Goal: Transaction & Acquisition: Obtain resource

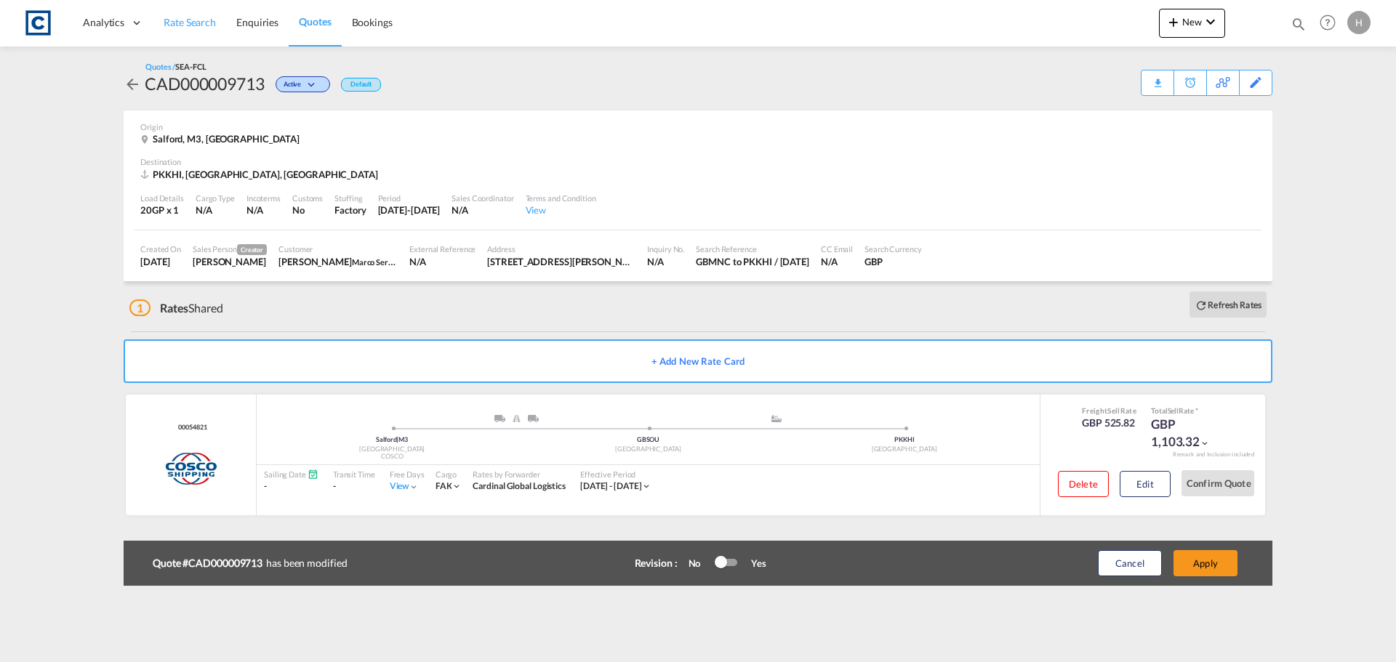
drag, startPoint x: 0, startPoint y: 0, endPoint x: 161, endPoint y: 31, distance: 164.2
click at [174, 21] on span "Rate Search" at bounding box center [190, 22] width 52 height 12
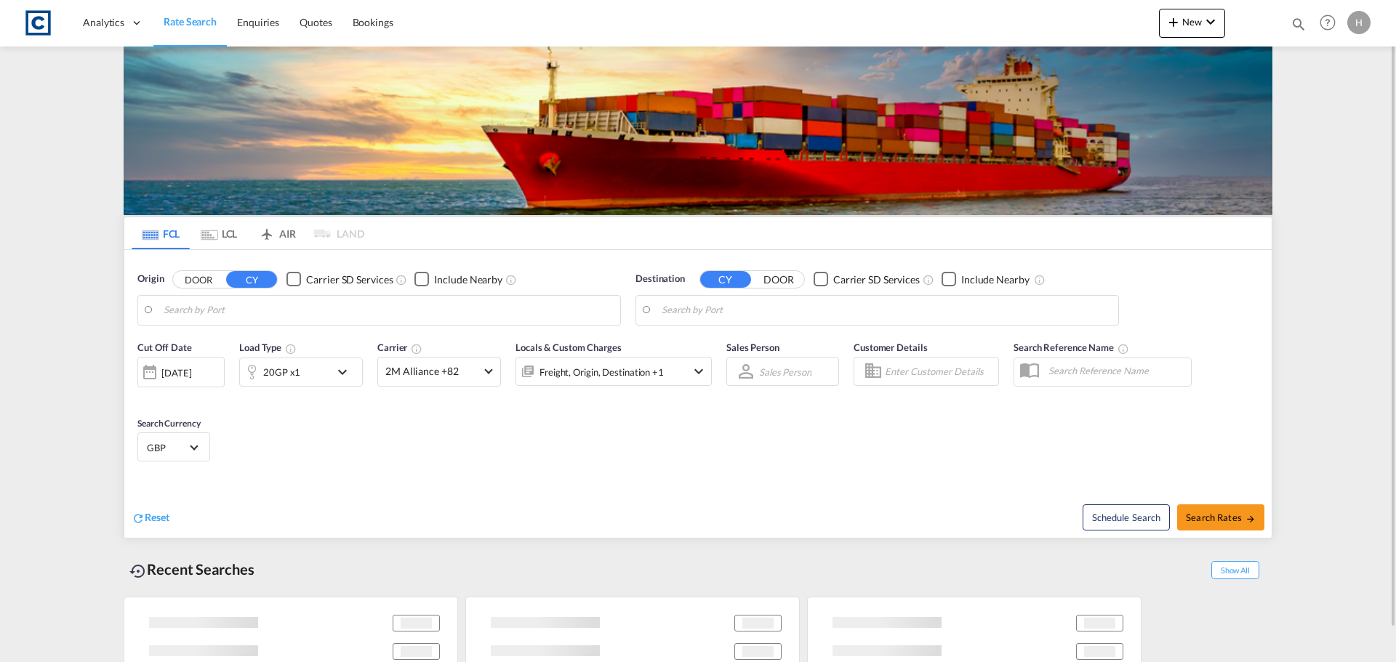
type input "GB-M3, [GEOGRAPHIC_DATA]"
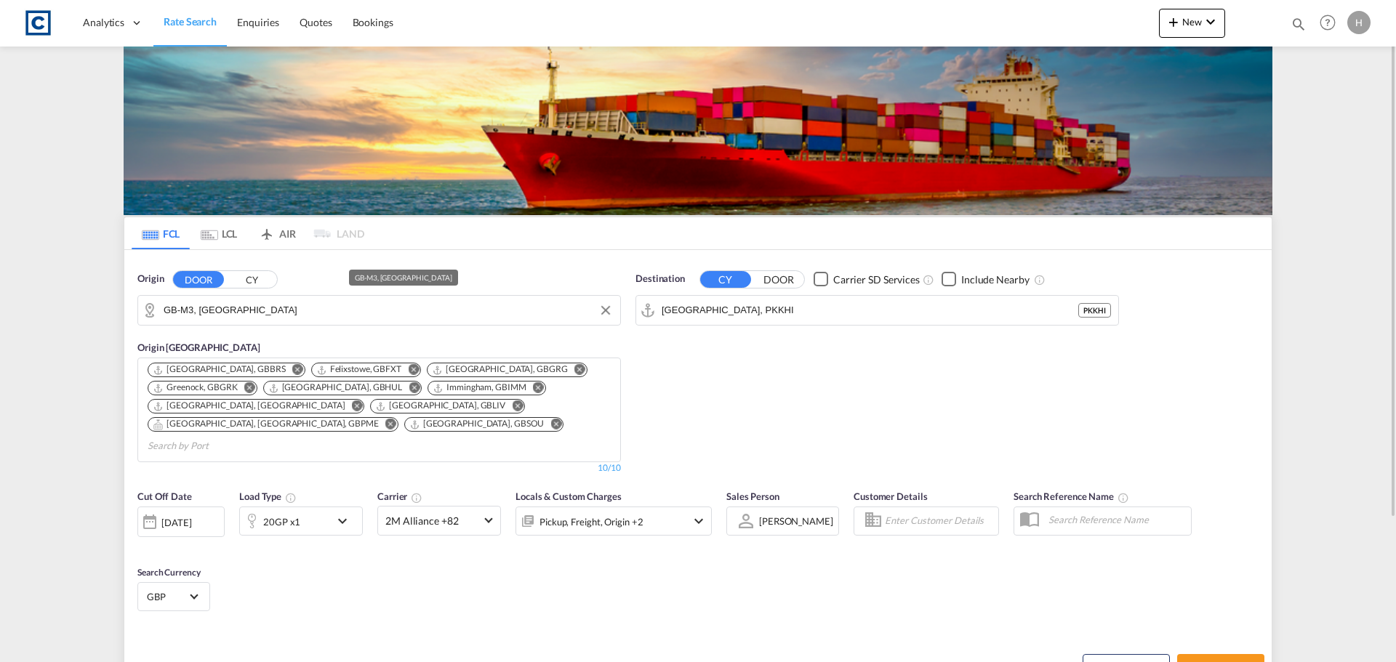
click at [257, 310] on input "GB-M3, [GEOGRAPHIC_DATA]" at bounding box center [388, 311] width 449 height 22
click at [891, 308] on input "[GEOGRAPHIC_DATA], PKKHI" at bounding box center [886, 311] width 449 height 22
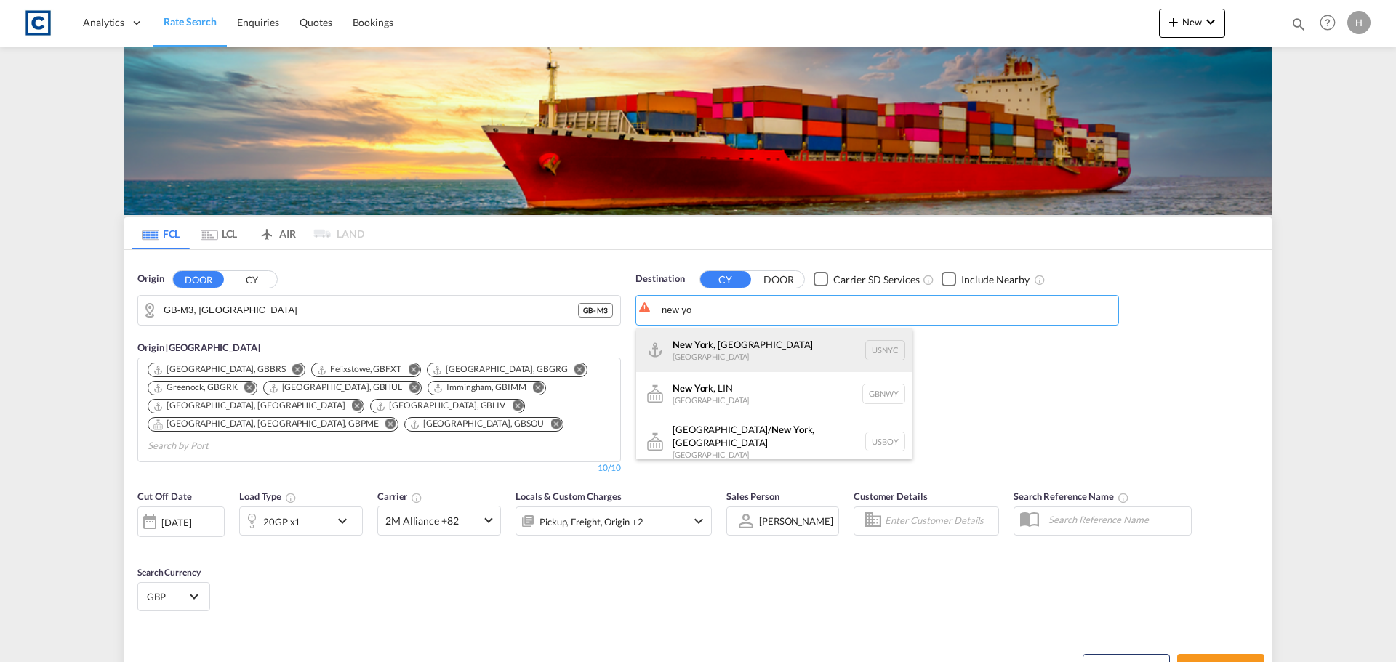
click at [867, 346] on div "New Yo rk, [GEOGRAPHIC_DATA] [GEOGRAPHIC_DATA] USNYC" at bounding box center [774, 351] width 276 height 44
type input "[US_STATE], [GEOGRAPHIC_DATA], USNYC"
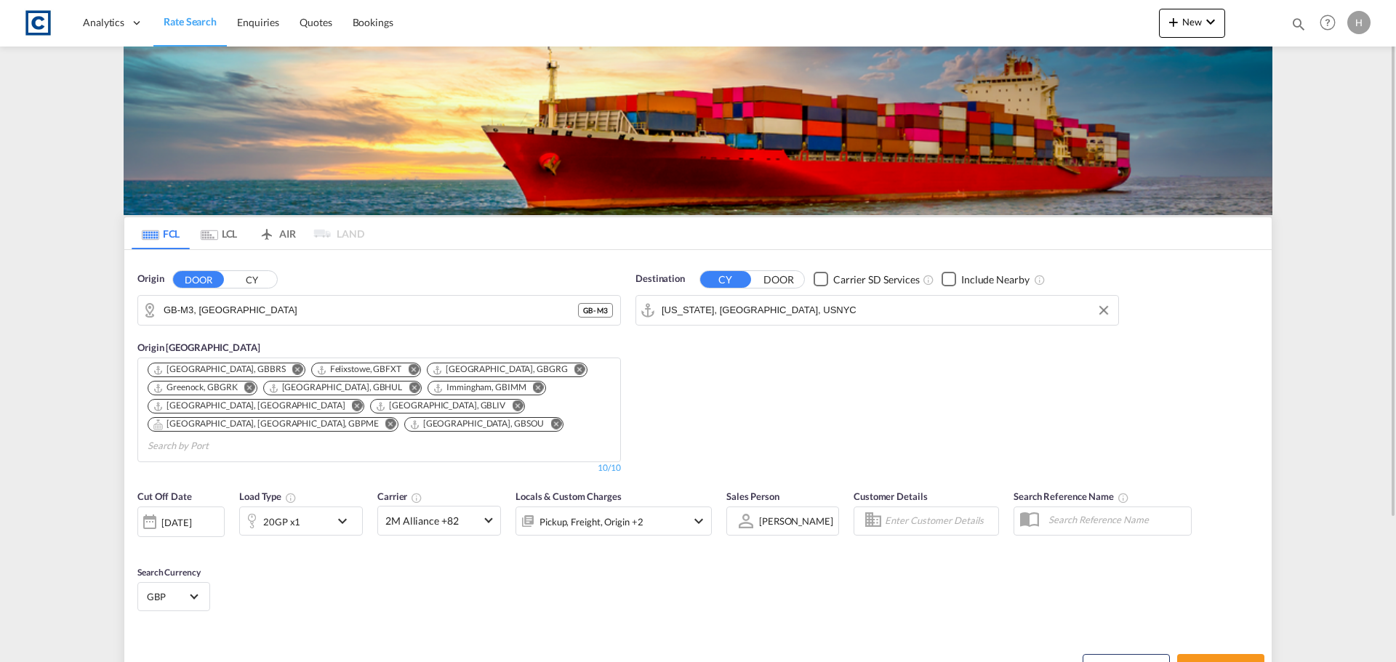
click at [310, 507] on div "20GP x1" at bounding box center [285, 521] width 90 height 29
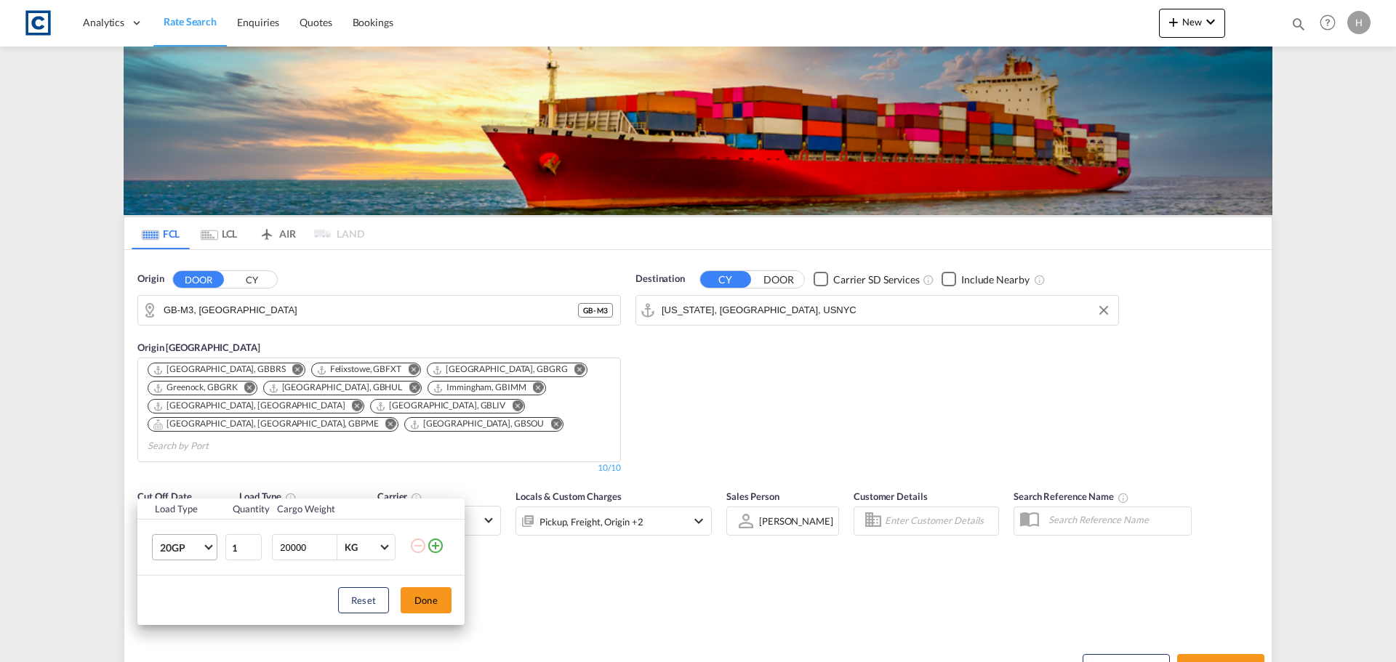
click at [205, 542] on md-select-value "20GP" at bounding box center [187, 547] width 58 height 25
click at [209, 562] on md-option "40HC" at bounding box center [197, 556] width 99 height 35
click at [425, 593] on button "Done" at bounding box center [426, 600] width 51 height 26
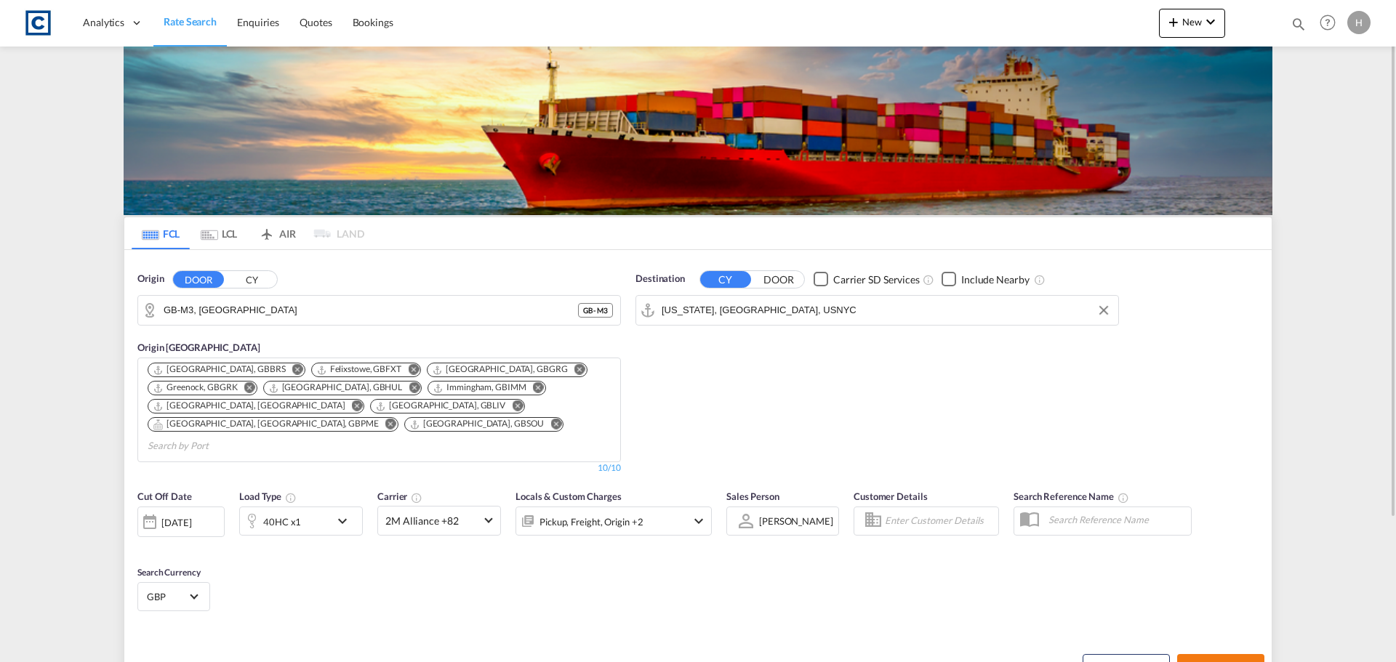
click at [1210, 654] on button "Search Rates" at bounding box center [1220, 667] width 87 height 26
type input "M3 to USNYC / [DATE]"
